Goal: Information Seeking & Learning: Learn about a topic

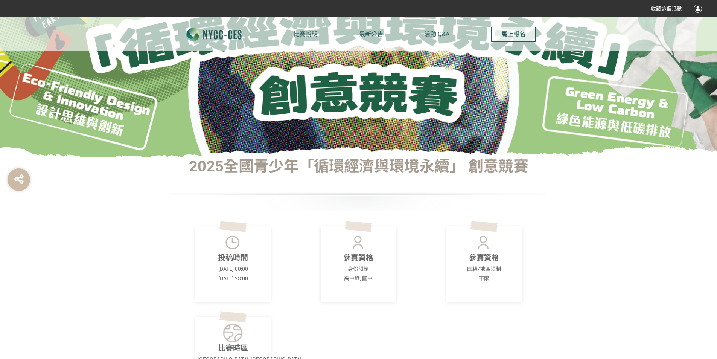
scroll to position [113, 0]
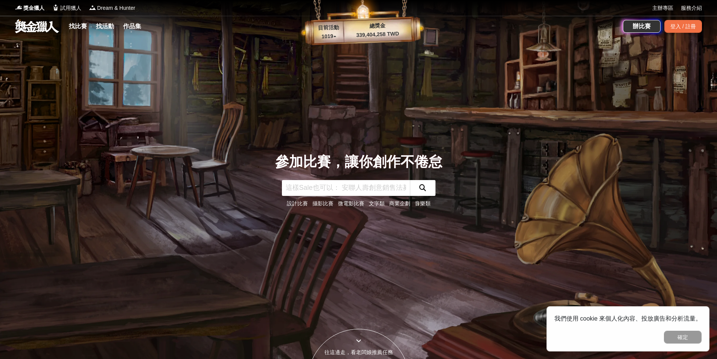
click at [312, 188] on input "text" at bounding box center [346, 188] width 128 height 16
type input "永續"
click button "submit" at bounding box center [423, 188] width 26 height 16
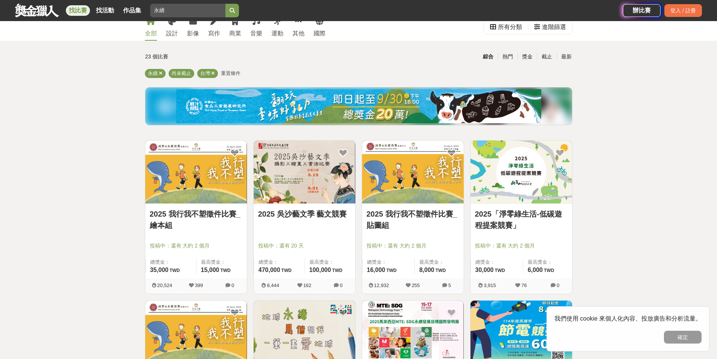
scroll to position [38, 0]
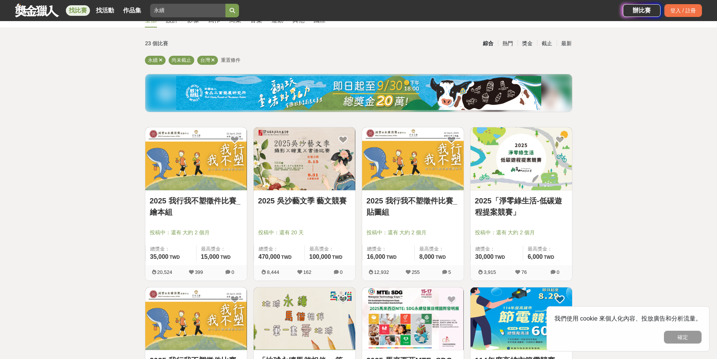
click at [526, 197] on link "2025「淨零綠生活-低碳遊程提案競賽」" at bounding box center [521, 206] width 93 height 23
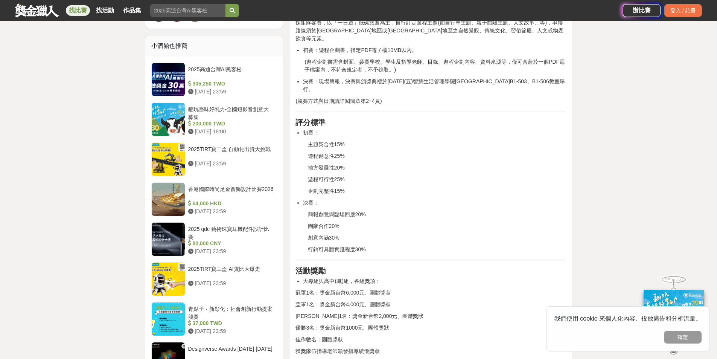
scroll to position [602, 0]
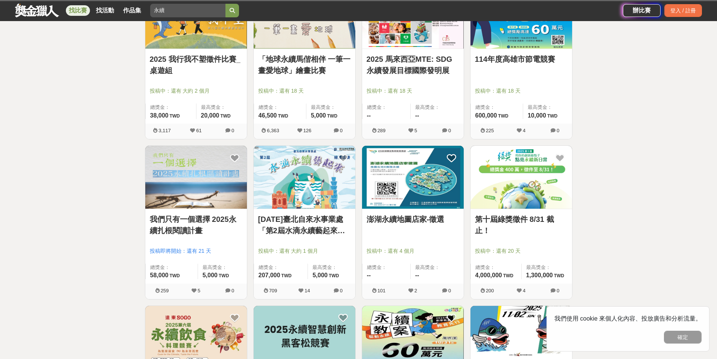
scroll to position [376, 0]
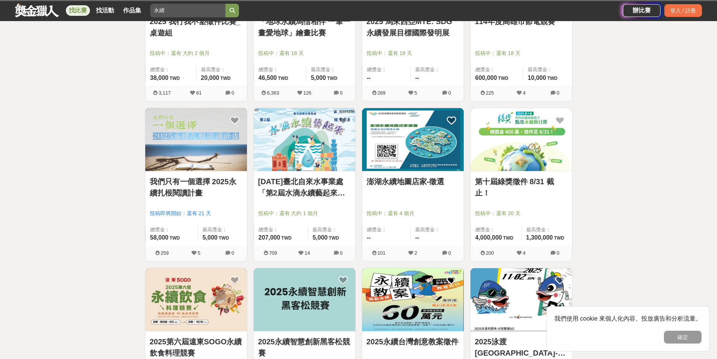
click at [522, 181] on link "第十屆綠獎徵件 8/31 截止！" at bounding box center [521, 187] width 93 height 23
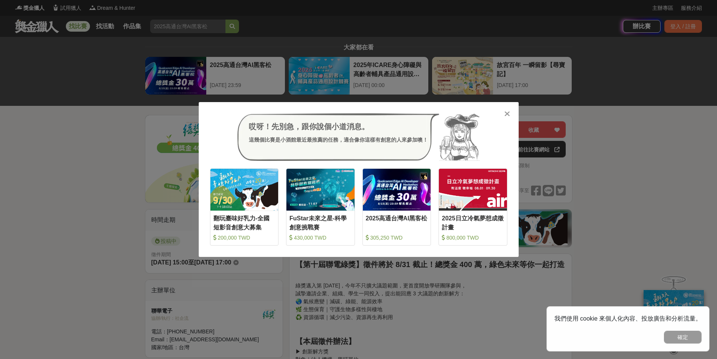
click at [506, 114] on icon at bounding box center [507, 114] width 6 height 8
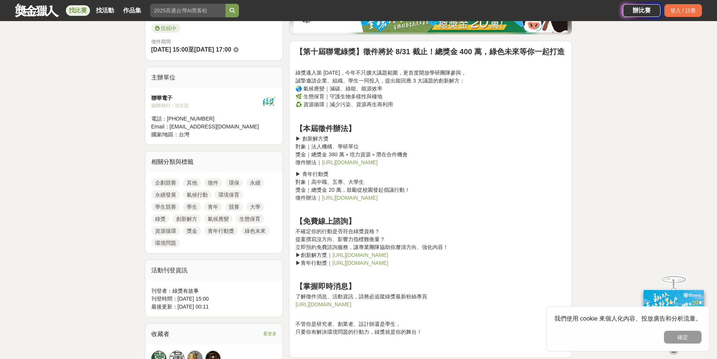
scroll to position [226, 0]
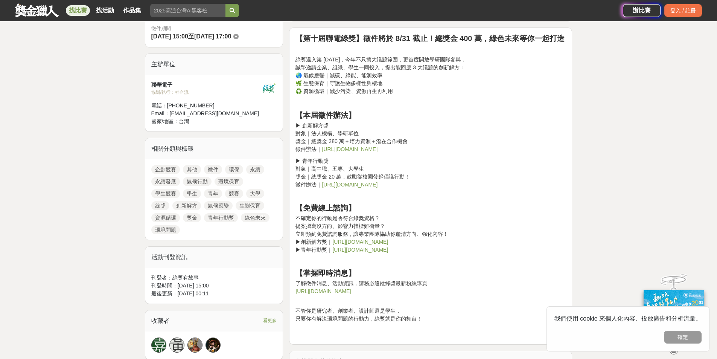
click at [346, 151] on link "https://pse.is/7g5f68" at bounding box center [350, 149] width 56 height 6
click at [342, 184] on link "https://pse.is/7g5fbd" at bounding box center [350, 184] width 56 height 6
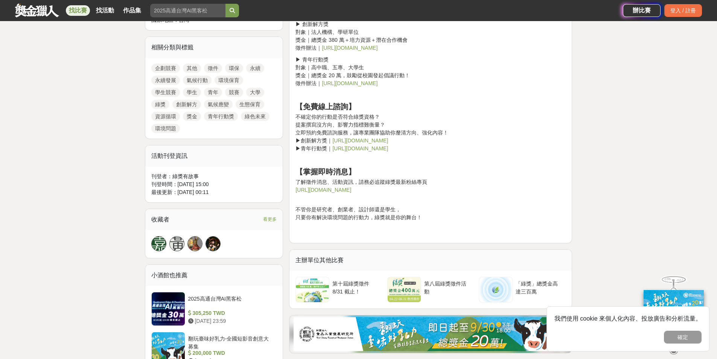
scroll to position [339, 0]
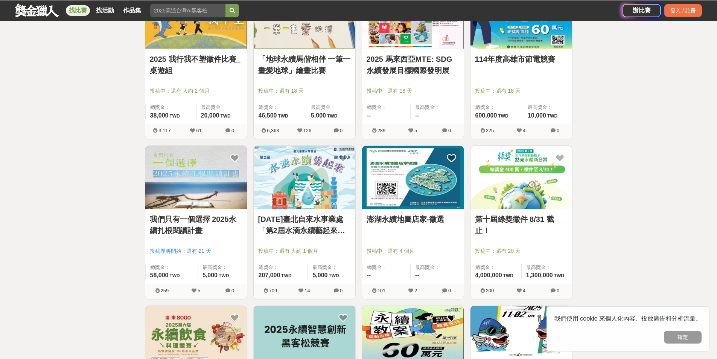
scroll to position [376, 0]
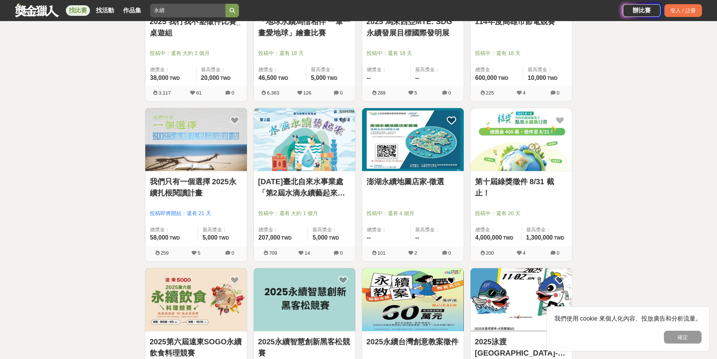
click at [202, 178] on link "我們只有一個選擇 2025永續扎根閱讀計畫" at bounding box center [196, 187] width 93 height 23
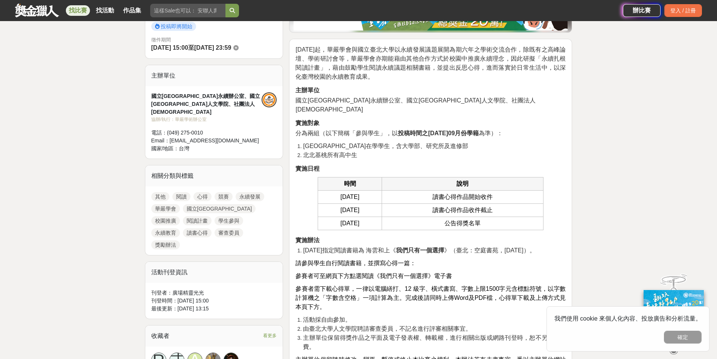
scroll to position [301, 0]
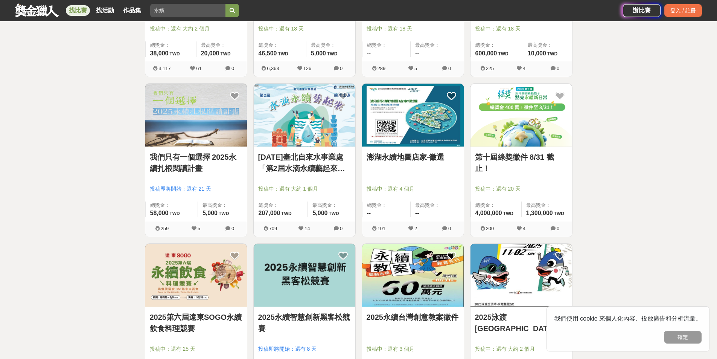
scroll to position [414, 0]
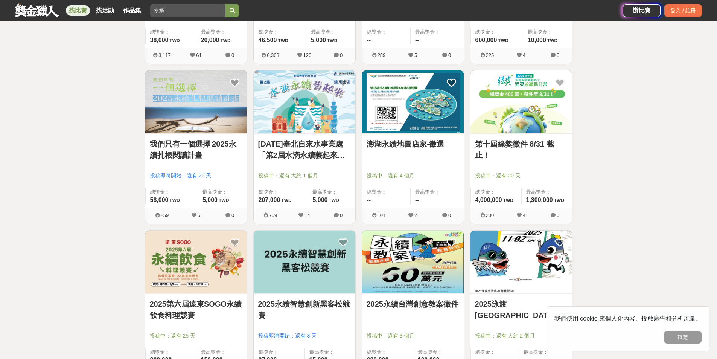
click at [425, 148] on link "澎湖永續地圖店家-徵選" at bounding box center [413, 143] width 93 height 11
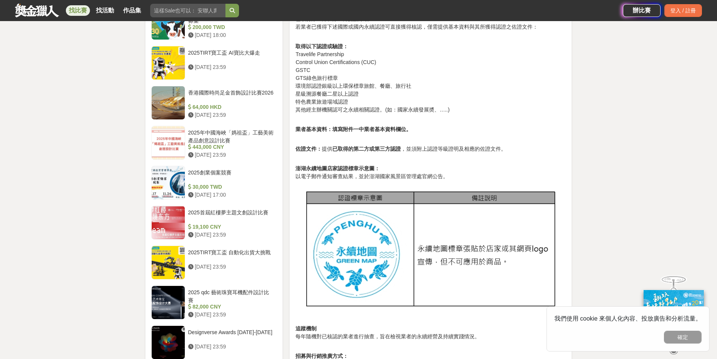
scroll to position [678, 0]
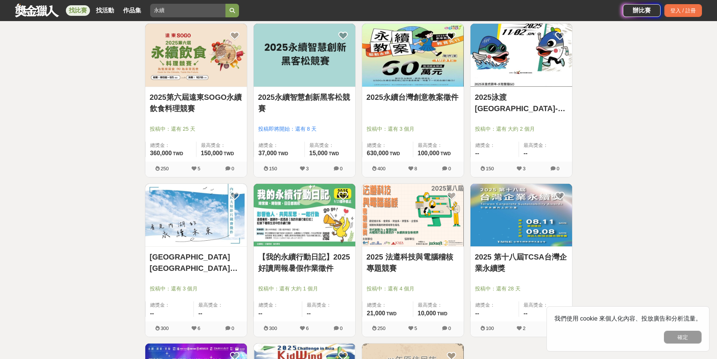
scroll to position [602, 0]
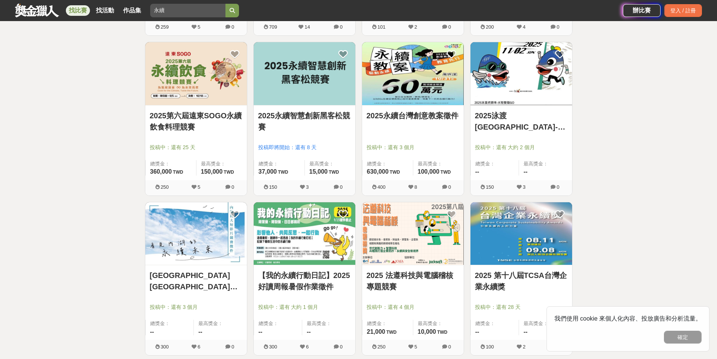
click at [297, 116] on link "2025永續智慧創新黑客松競賽" at bounding box center [304, 121] width 93 height 23
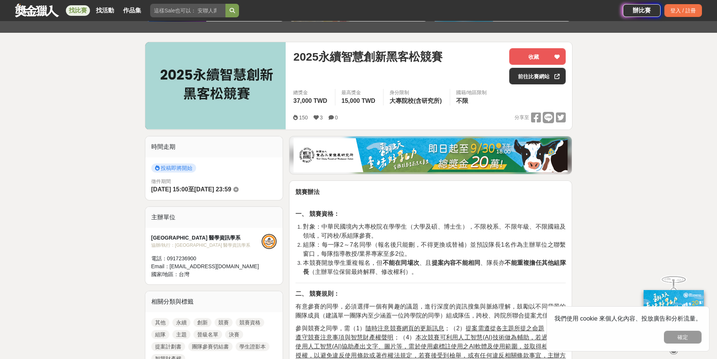
scroll to position [75, 0]
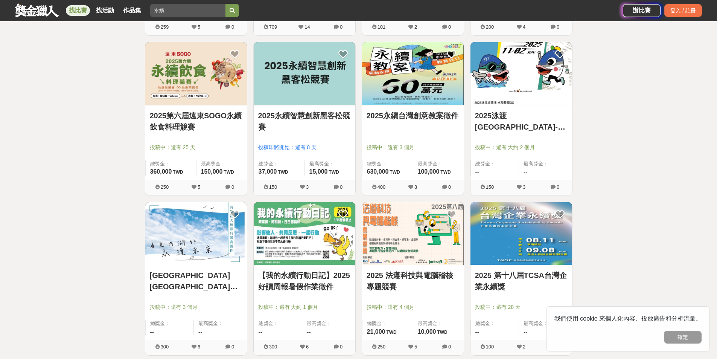
scroll to position [640, 0]
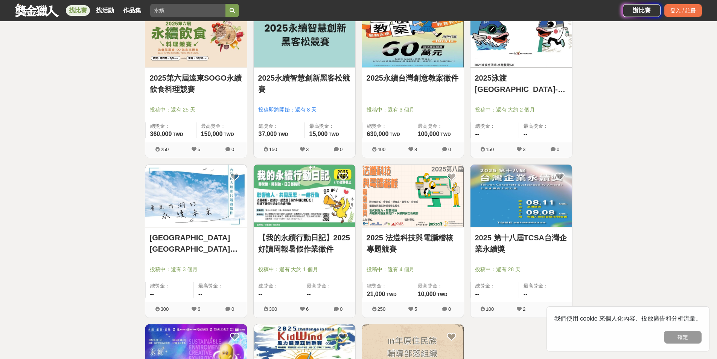
click at [291, 233] on link "【我的永續行動日記】2025好讀周報暑假作業徵件" at bounding box center [304, 243] width 93 height 23
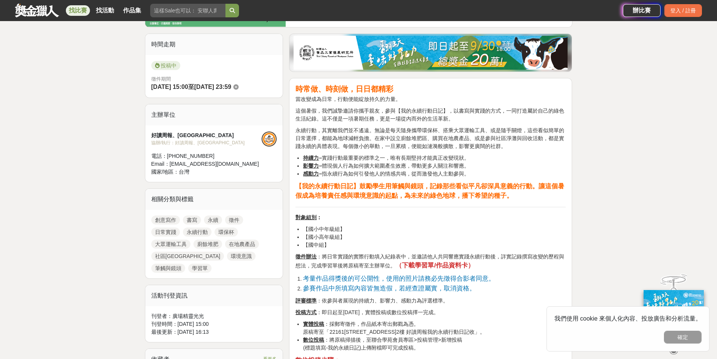
scroll to position [188, 0]
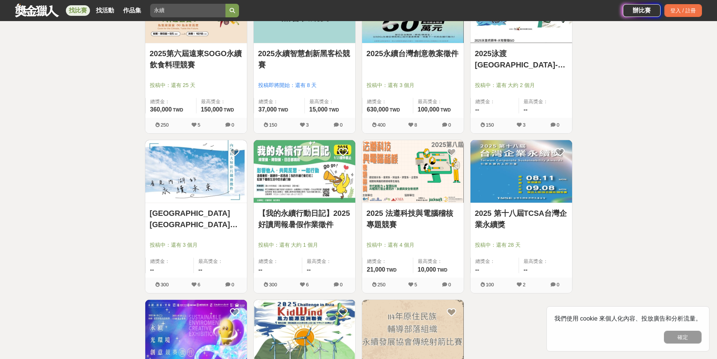
scroll to position [678, 0]
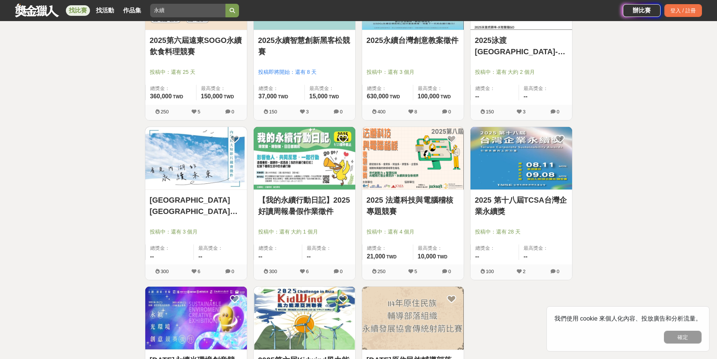
click at [518, 201] on link "2025 第十八屆TCSA台灣企業永續獎" at bounding box center [521, 205] width 93 height 23
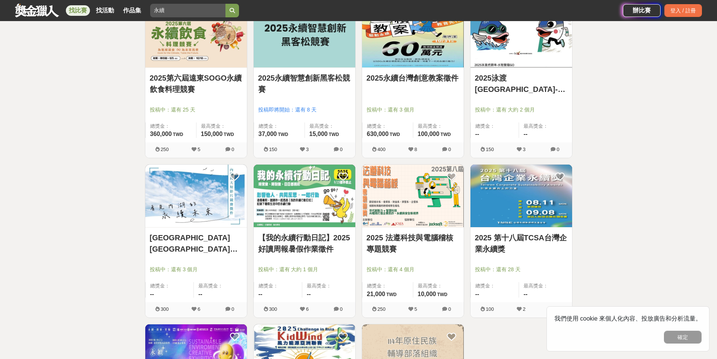
scroll to position [678, 0]
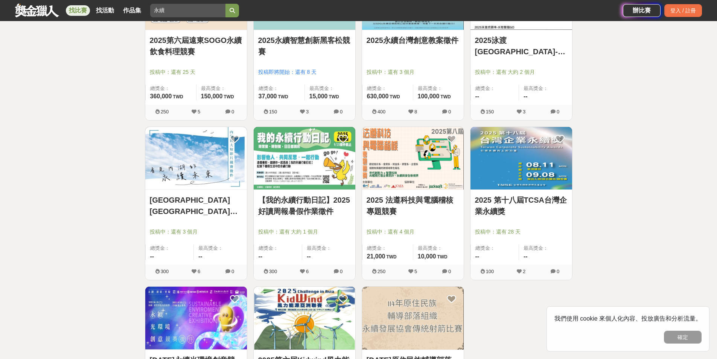
click at [169, 149] on img at bounding box center [196, 158] width 102 height 63
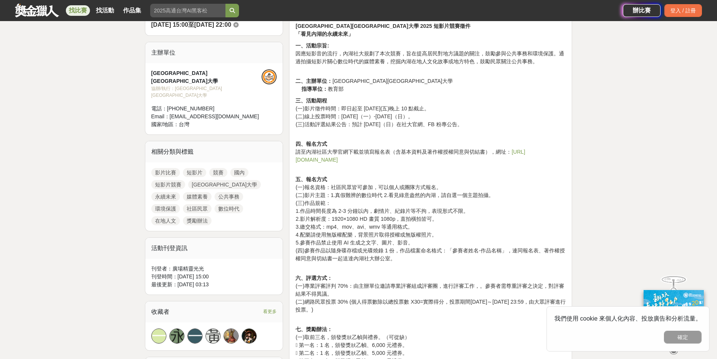
scroll to position [263, 0]
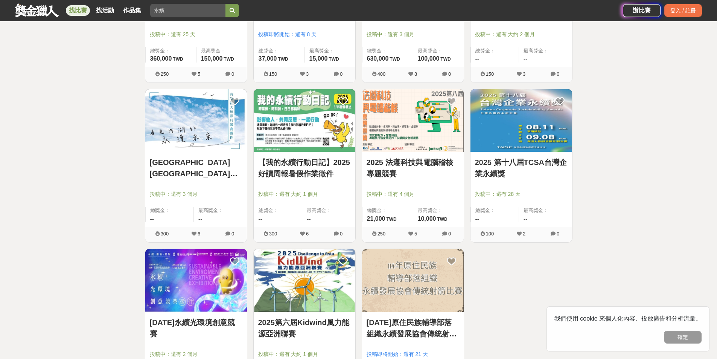
scroll to position [753, 0]
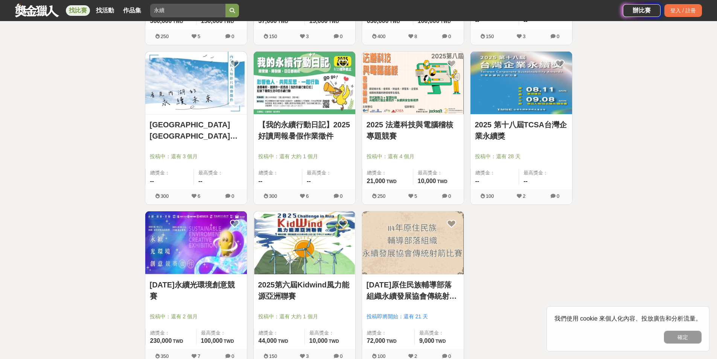
click at [170, 280] on link "2025年永續光環境創意競賽" at bounding box center [196, 290] width 93 height 23
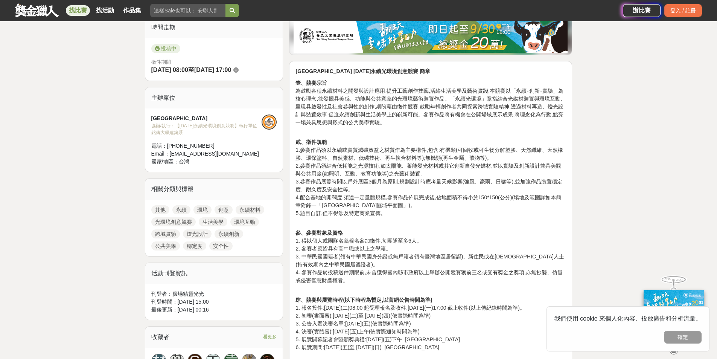
scroll to position [263, 0]
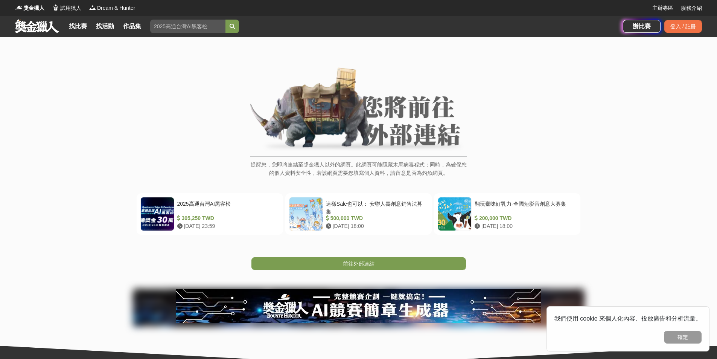
click at [360, 266] on span "前往外部連結" at bounding box center [359, 263] width 32 height 6
